Goal: Use online tool/utility: Utilize a website feature to perform a specific function

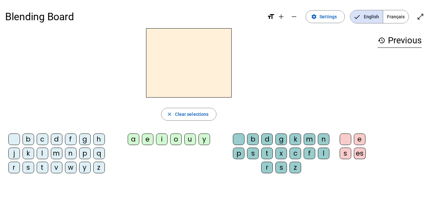
click at [98, 155] on div "q" at bounding box center [99, 154] width 12 height 12
click at [189, 141] on div "u" at bounding box center [190, 140] width 12 height 12
click at [162, 141] on div "i" at bounding box center [162, 140] width 12 height 12
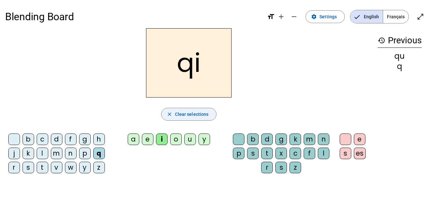
click at [185, 115] on span "Clear selections" at bounding box center [192, 115] width 34 height 8
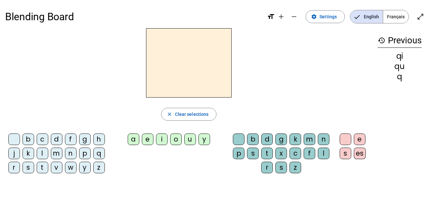
click at [95, 155] on div "q" at bounding box center [99, 154] width 12 height 12
click at [190, 139] on div "u" at bounding box center [190, 140] width 12 height 12
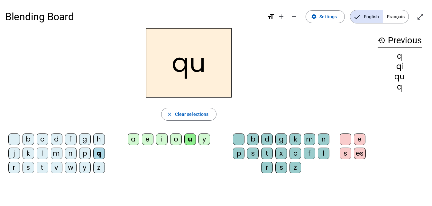
click at [343, 140] on div at bounding box center [346, 140] width 12 height 12
click at [29, 170] on div "s" at bounding box center [29, 168] width 12 height 12
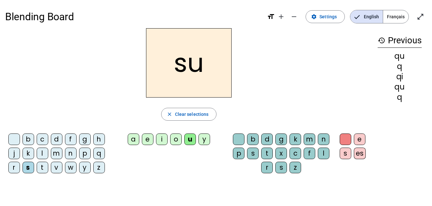
click at [165, 141] on div "i" at bounding box center [162, 140] width 12 height 12
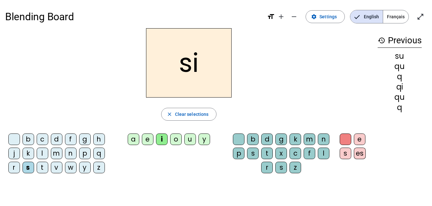
click at [69, 156] on div "n" at bounding box center [71, 154] width 12 height 12
click at [149, 141] on div "e" at bounding box center [148, 140] width 12 height 12
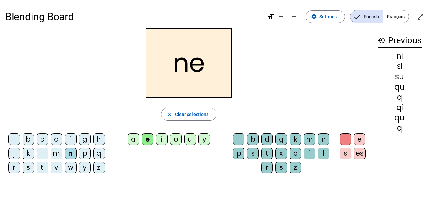
click at [30, 169] on div "s" at bounding box center [29, 168] width 12 height 12
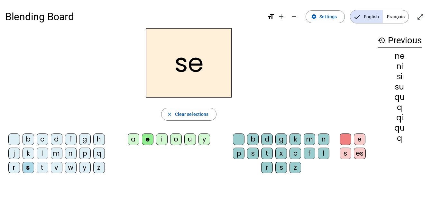
click at [43, 171] on div "t" at bounding box center [43, 168] width 12 height 12
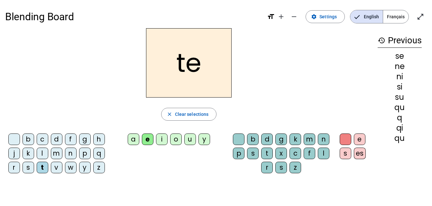
click at [59, 142] on div "d" at bounding box center [57, 140] width 12 height 12
click at [190, 144] on div "u" at bounding box center [190, 140] width 12 height 12
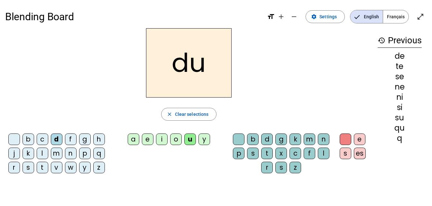
click at [26, 170] on div "s" at bounding box center [29, 168] width 12 height 12
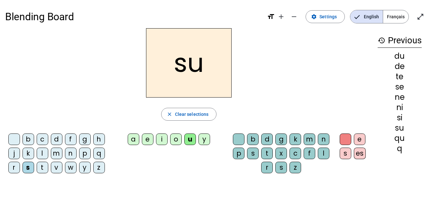
click at [44, 152] on div "l" at bounding box center [43, 154] width 12 height 12
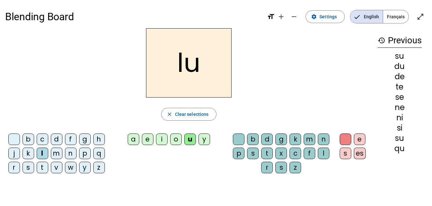
click at [41, 167] on div "t" at bounding box center [43, 168] width 12 height 12
click at [133, 141] on div "a" at bounding box center [134, 140] width 12 height 12
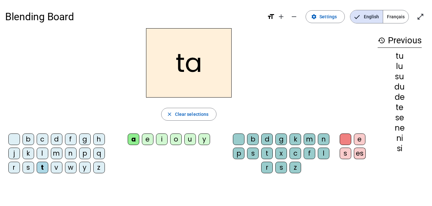
click at [31, 171] on div "s" at bounding box center [29, 168] width 12 height 12
click at [60, 154] on div "m" at bounding box center [57, 154] width 12 height 12
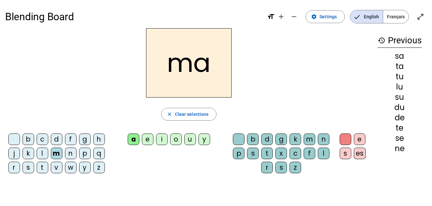
click at [149, 143] on div "e" at bounding box center [148, 140] width 12 height 12
click at [58, 139] on div "d" at bounding box center [57, 140] width 12 height 12
